Goal: Obtain resource: Obtain resource

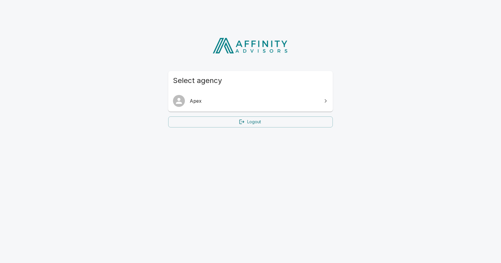
click at [218, 97] on link "Apex" at bounding box center [250, 100] width 165 height 17
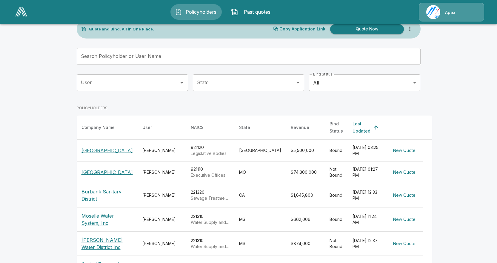
scroll to position [30, 0]
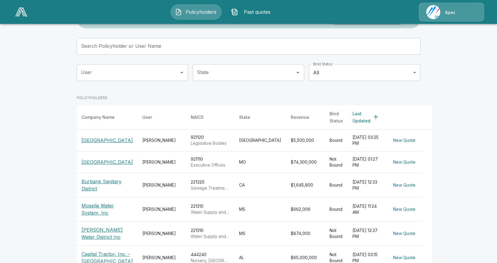
click at [88, 202] on p "Moselle Water System, Inc" at bounding box center [106, 209] width 51 height 14
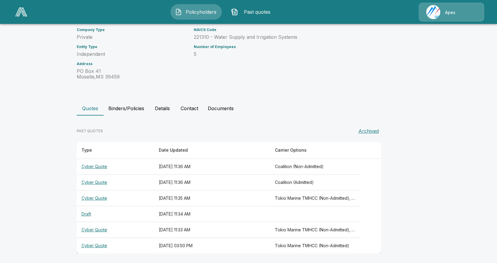
scroll to position [67, 0]
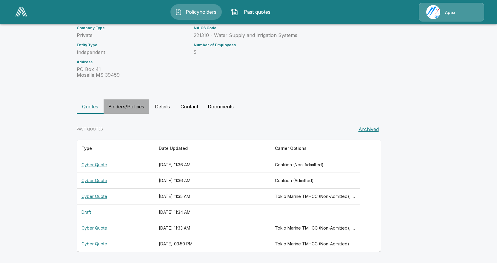
click at [136, 109] on button "Binders/Policies" at bounding box center [125, 106] width 45 height 14
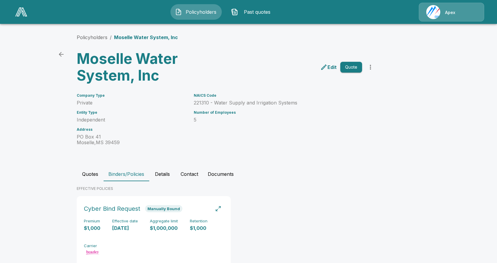
scroll to position [19, 0]
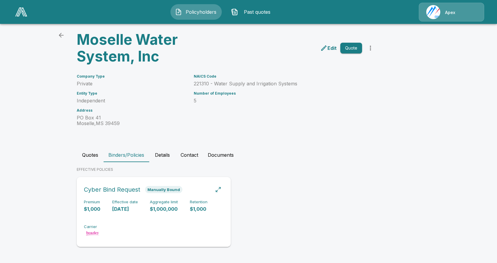
click at [149, 191] on span "Manually Bound" at bounding box center [163, 189] width 37 height 5
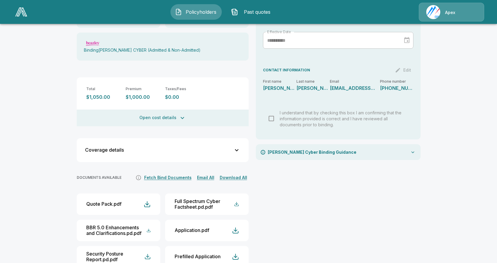
scroll to position [129, 0]
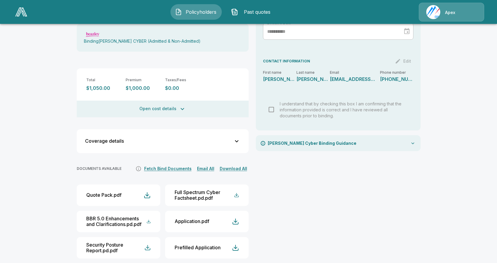
click at [174, 165] on button "Fetch Bind Documents" at bounding box center [168, 168] width 50 height 7
click at [310, 140] on div "[PERSON_NAME] Cyber Binding Guidance" at bounding box center [338, 143] width 165 height 16
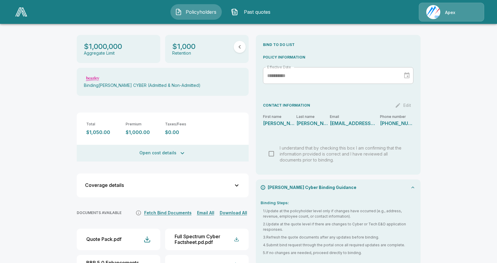
scroll to position [0, 0]
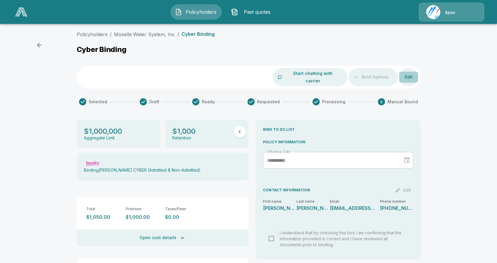
click at [414, 72] on button "Edit" at bounding box center [408, 77] width 19 height 11
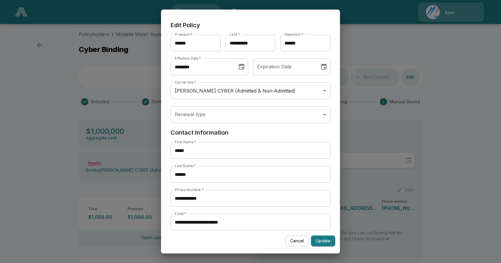
click at [292, 239] on button "Cancel" at bounding box center [296, 240] width 23 height 11
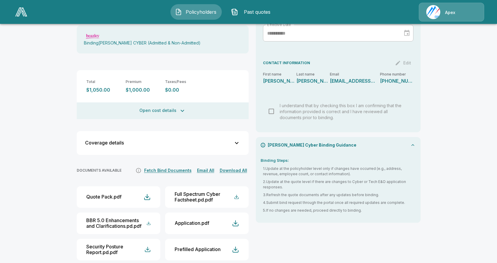
scroll to position [129, 0]
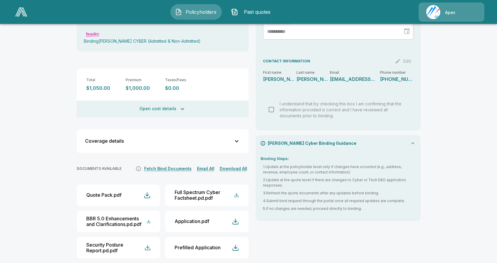
click at [227, 165] on button "Download All" at bounding box center [233, 168] width 30 height 7
